Goal: Obtain resource: Download file/media

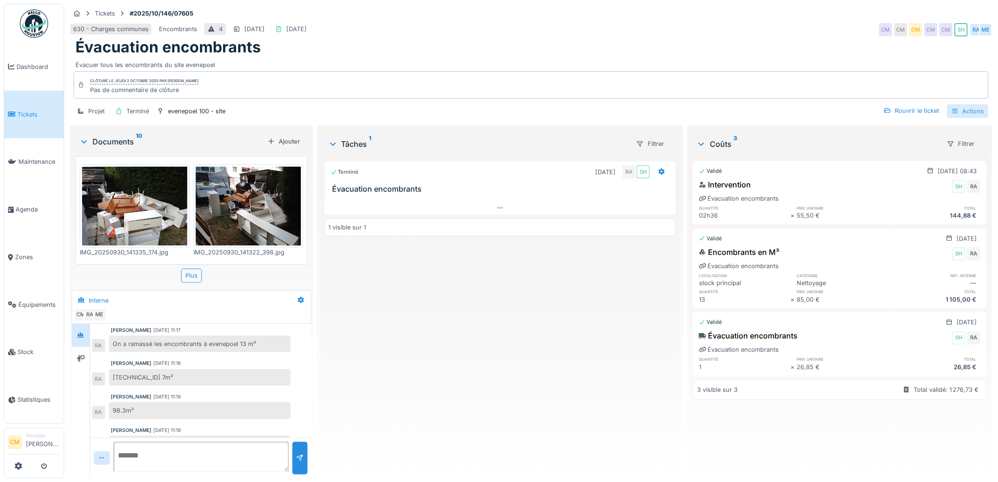
click at [963, 111] on div "Actions" at bounding box center [968, 111] width 42 height 14
click at [900, 159] on div "Bon de travail" at bounding box center [913, 161] width 116 height 14
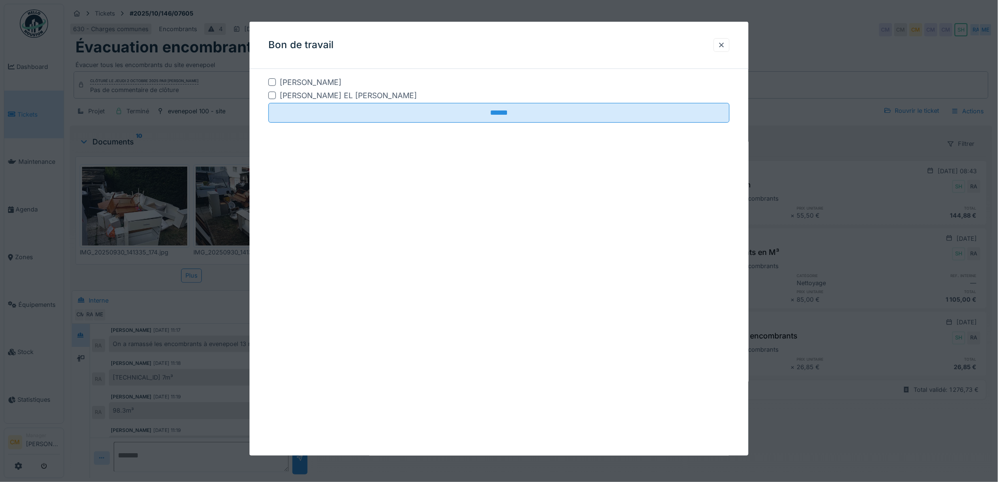
click at [274, 83] on div at bounding box center [272, 82] width 8 height 8
click at [272, 97] on div at bounding box center [272, 96] width 8 height 8
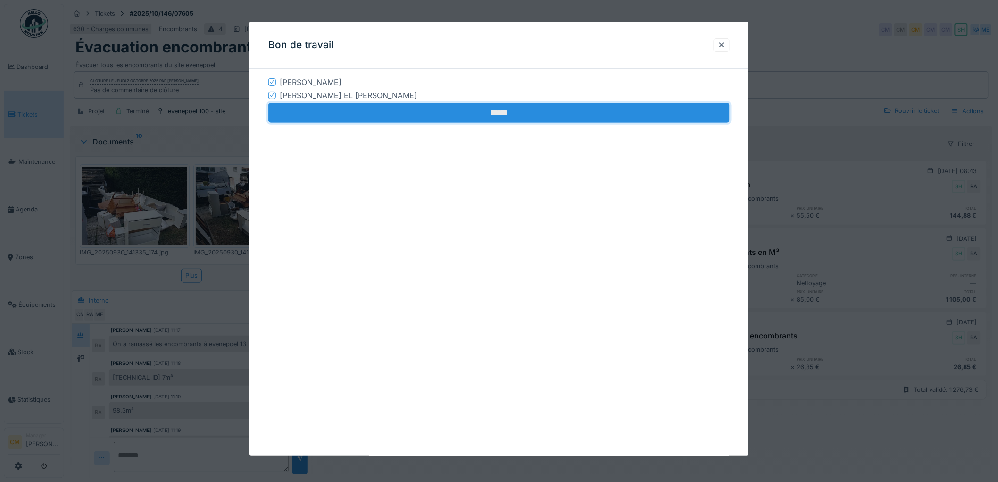
click at [454, 112] on input "******" at bounding box center [498, 113] width 461 height 20
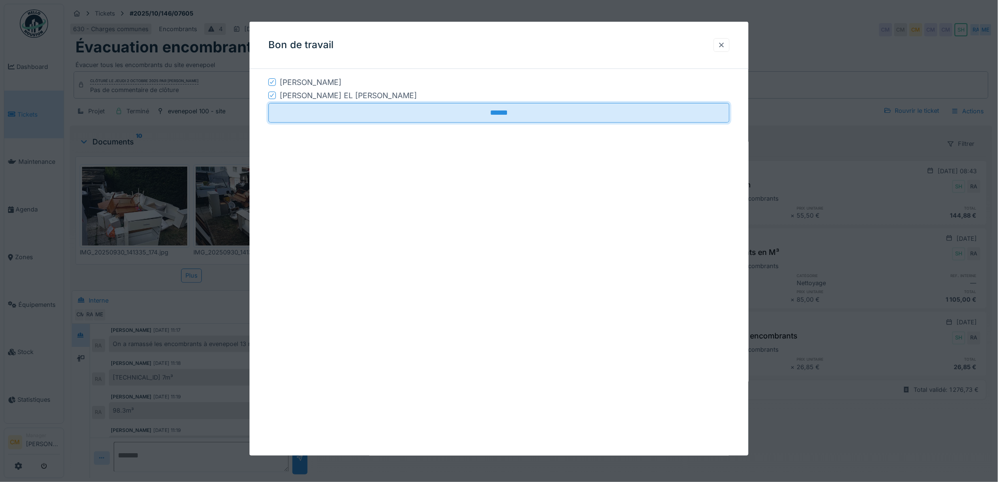
click at [725, 43] on div at bounding box center [722, 45] width 8 height 9
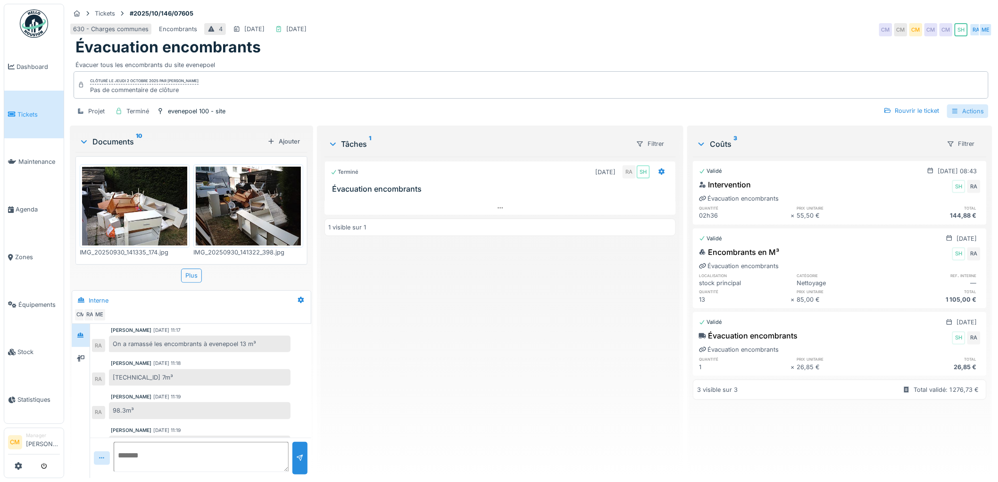
click at [962, 110] on div "Actions" at bounding box center [968, 111] width 42 height 14
click at [898, 147] on div "Rapport sur les coûts" at bounding box center [913, 147] width 116 height 14
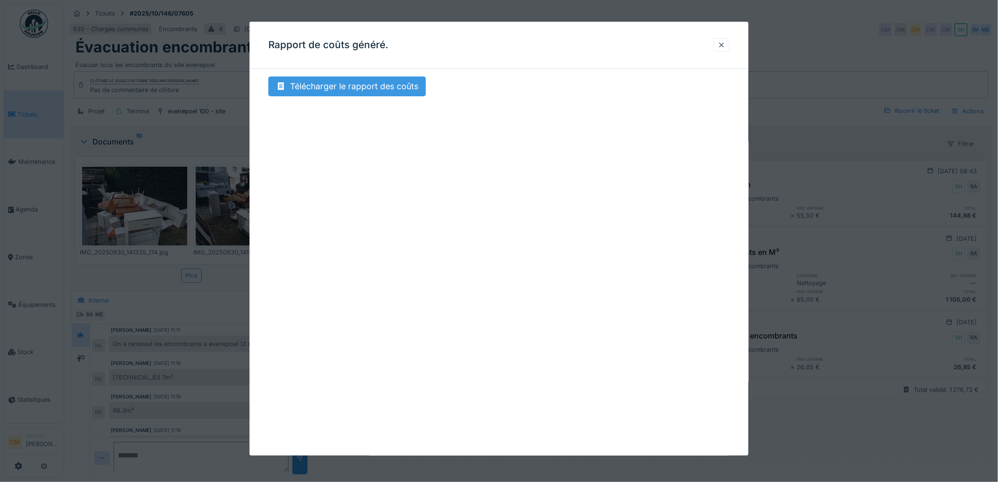
click at [371, 83] on div "Télécharger le rapport des coûts" at bounding box center [347, 86] width 158 height 20
click at [725, 43] on div at bounding box center [722, 45] width 8 height 9
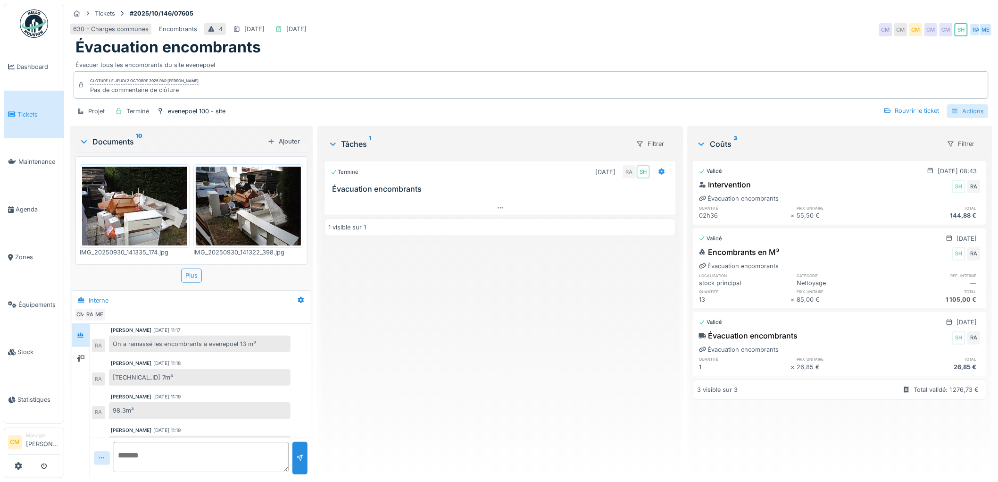
click at [957, 104] on div "Actions" at bounding box center [968, 111] width 42 height 14
click at [894, 132] on div "Rapport d'intervention" at bounding box center [913, 132] width 116 height 14
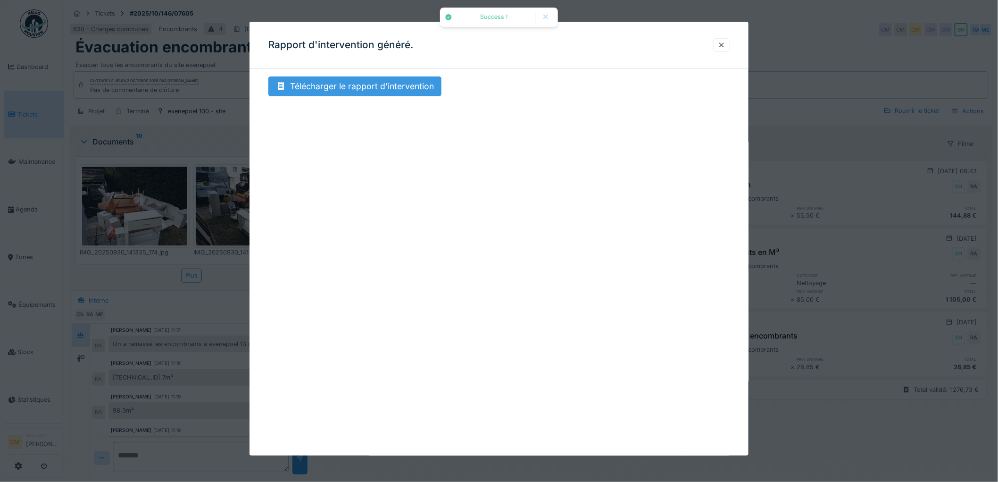
click at [374, 86] on div "Télécharger le rapport d'intervention" at bounding box center [354, 86] width 173 height 20
